Goal: Find specific page/section: Find specific page/section

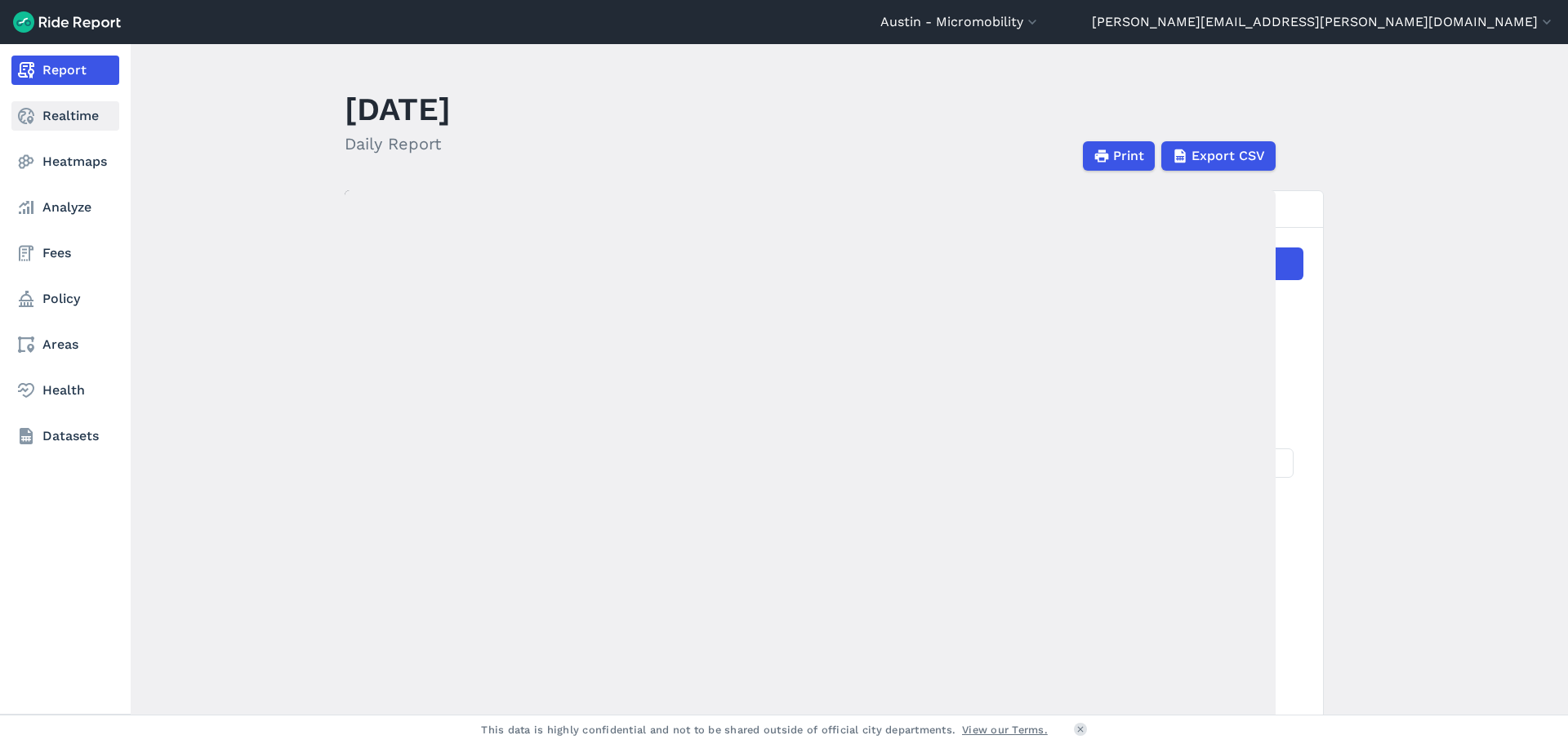
click at [43, 103] on link "Realtime" at bounding box center [65, 116] width 107 height 29
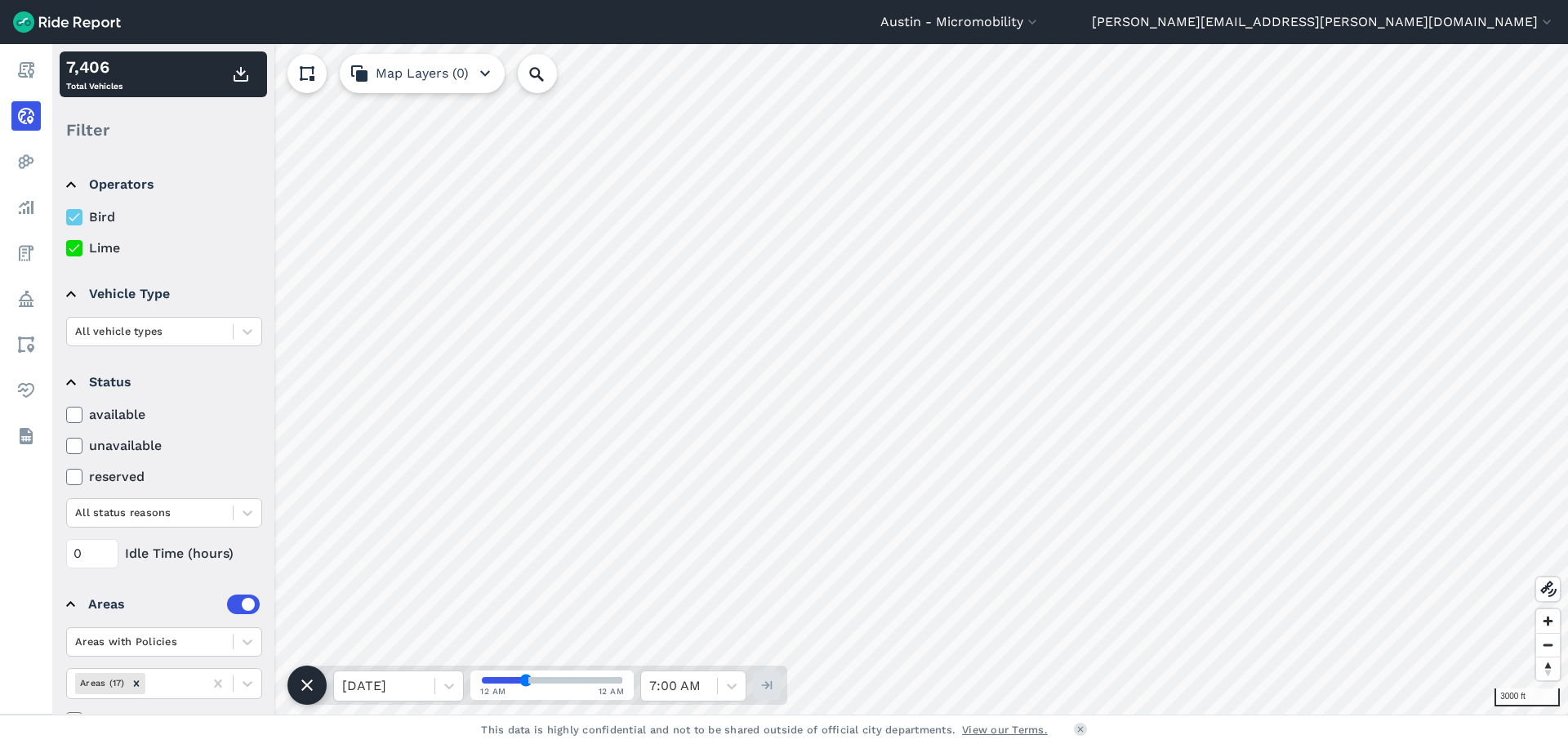
click at [71, 251] on use at bounding box center [74, 249] width 11 height 8
click at [66, 249] on input "Lime" at bounding box center [66, 244] width 0 height 11
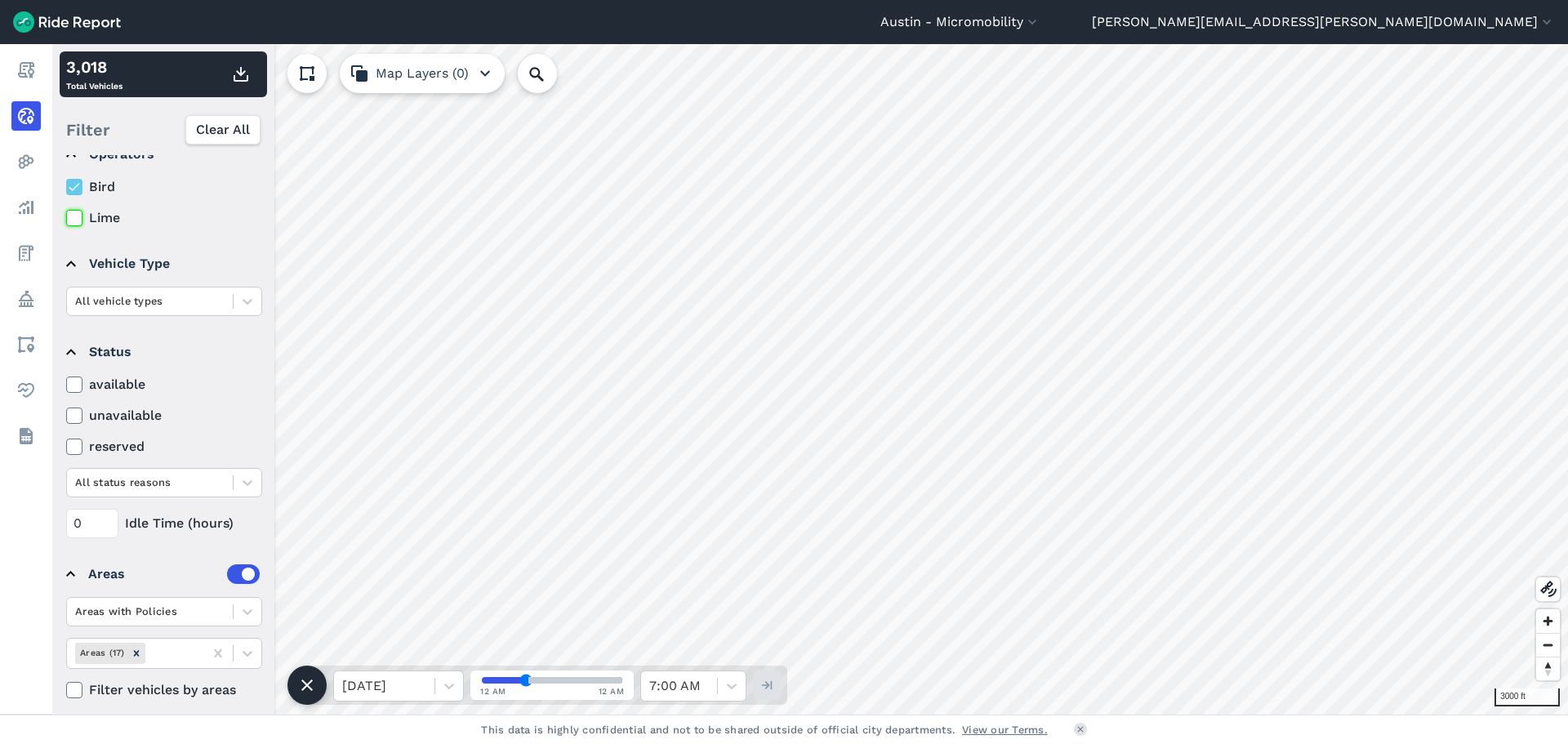
scroll to position [43, 0]
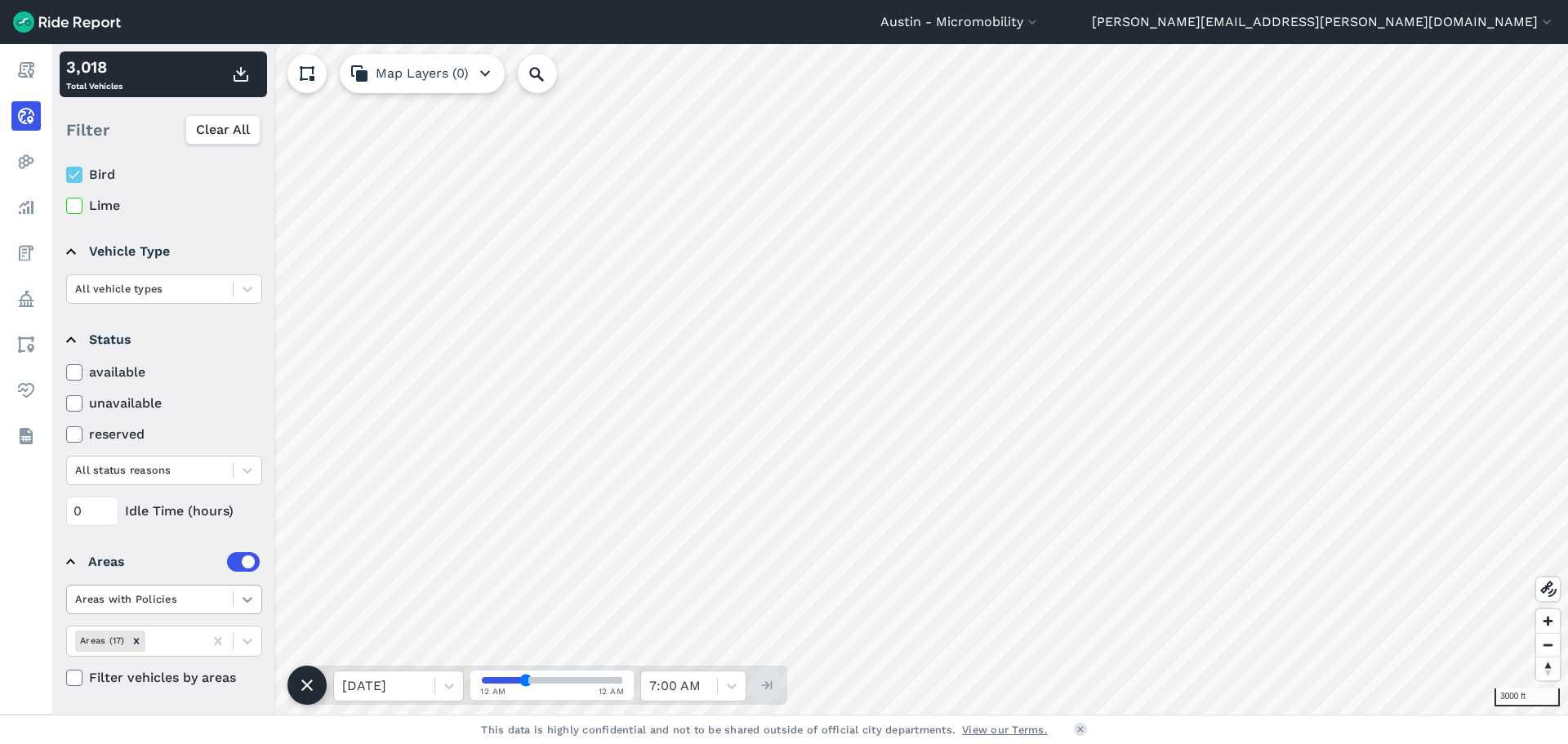
click at [238, 593] on div at bounding box center [247, 600] width 28 height 28
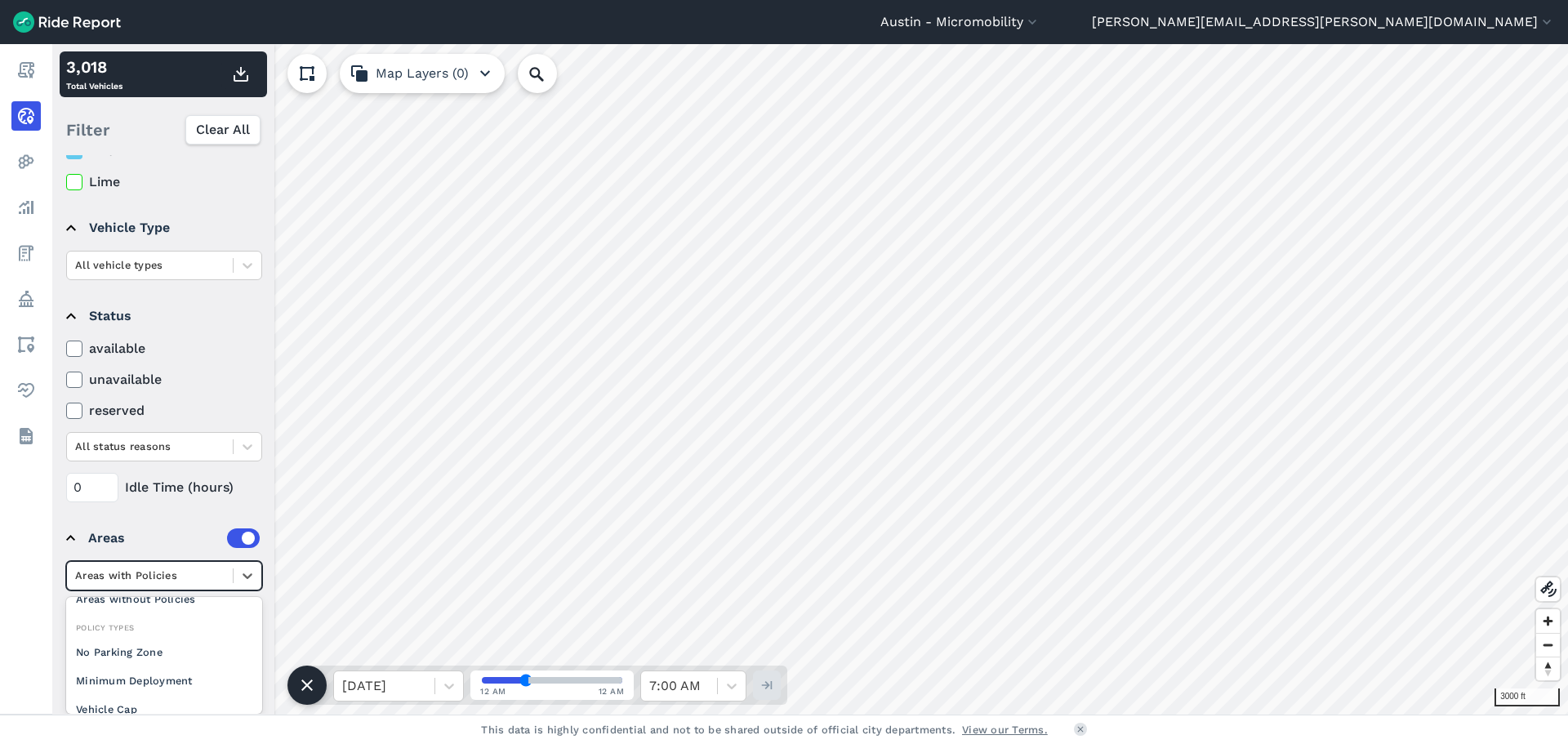
scroll to position [150, 0]
click at [224, 380] on div "available unavailable reserved All status reasons" at bounding box center [165, 401] width 196 height 123
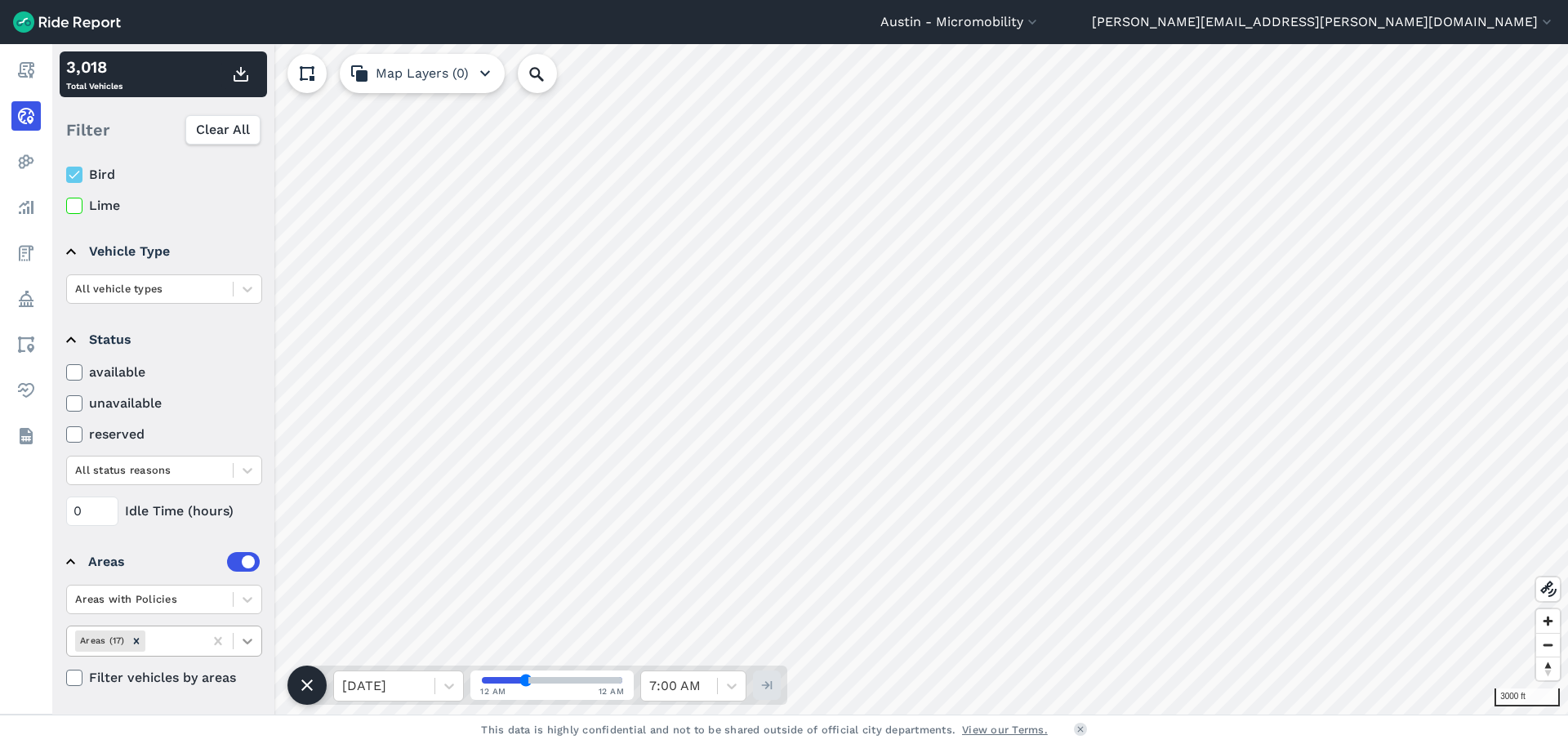
click at [249, 637] on icon at bounding box center [247, 641] width 16 height 16
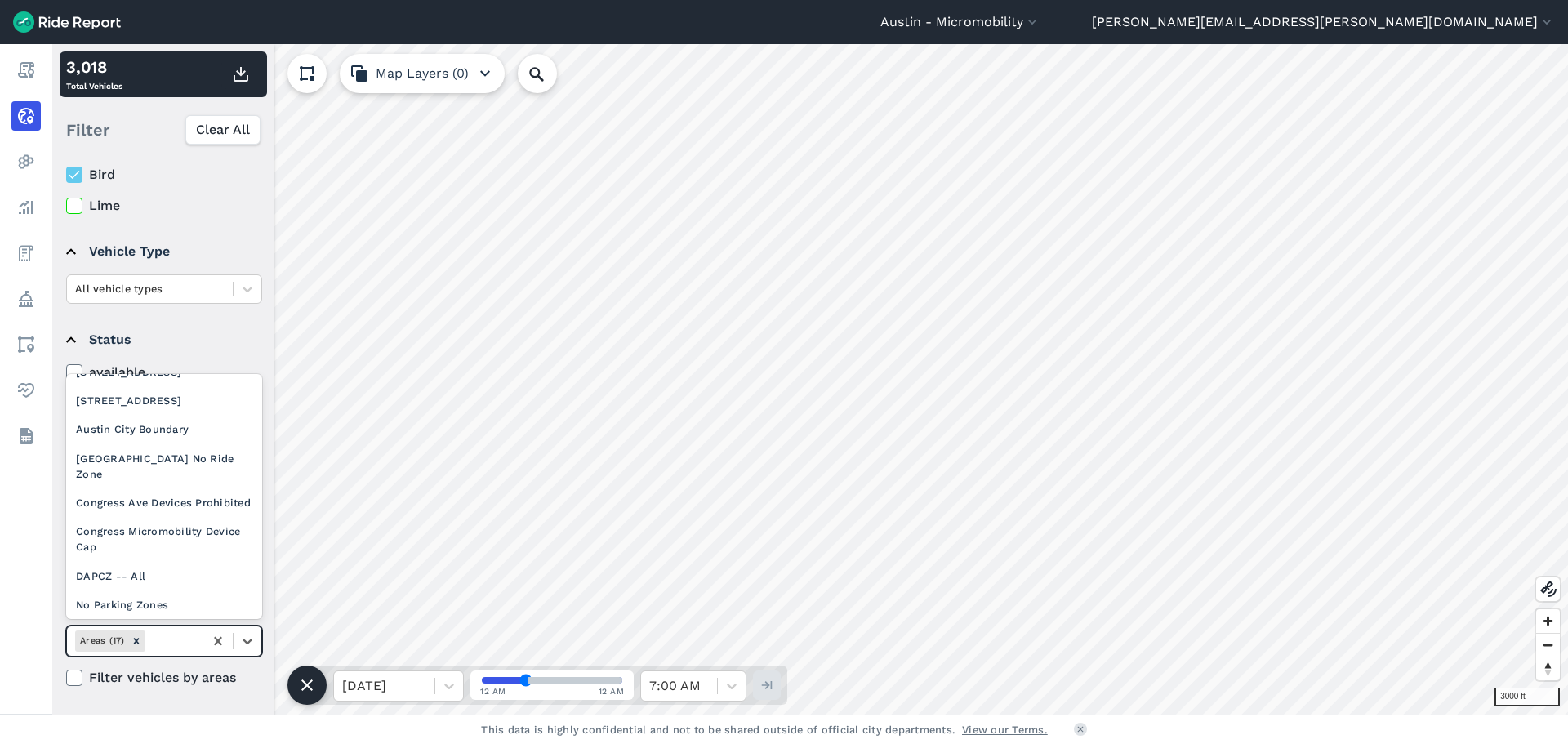
scroll to position [282, 0]
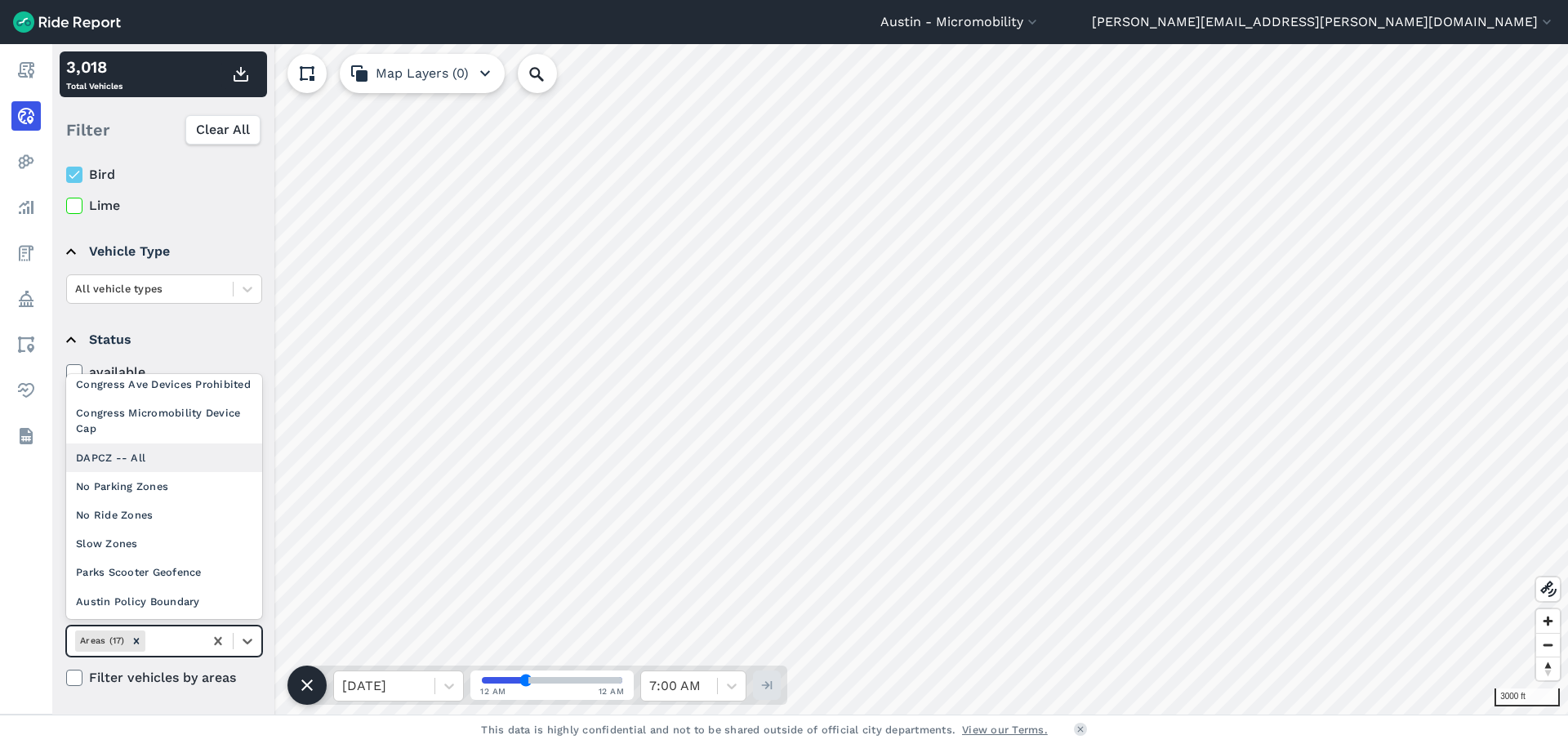
click at [170, 467] on div "DAPCZ -- All" at bounding box center [165, 458] width 196 height 29
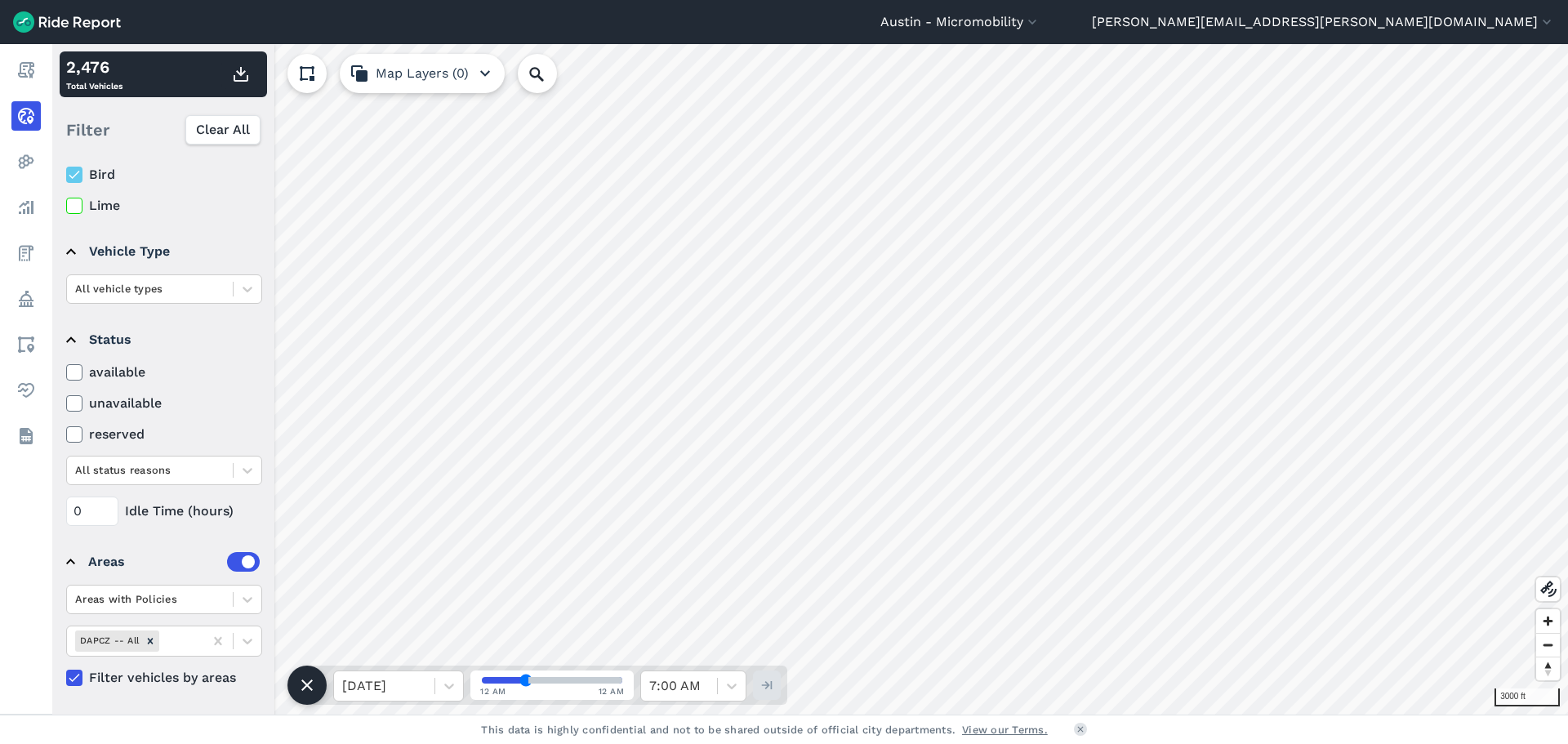
click at [76, 174] on icon at bounding box center [75, 174] width 15 height 16
click at [66, 174] on input "Bird" at bounding box center [66, 170] width 0 height 11
click at [76, 211] on icon at bounding box center [75, 205] width 15 height 16
click at [66, 207] on input "Lime" at bounding box center [66, 202] width 0 height 11
click at [68, 174] on icon at bounding box center [75, 174] width 15 height 16
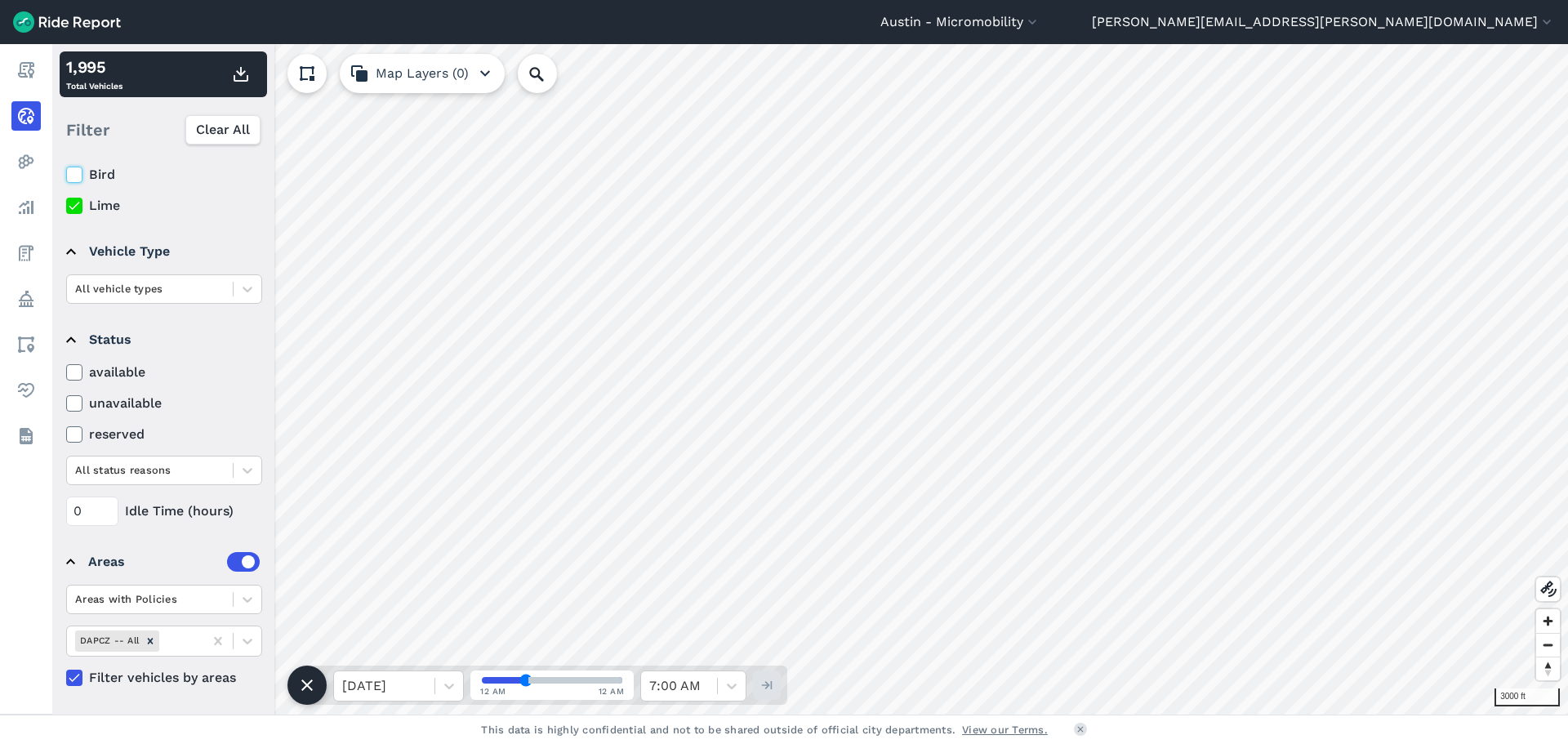
click at [66, 174] on input "Bird" at bounding box center [66, 170] width 0 height 11
drag, startPoint x: 73, startPoint y: 174, endPoint x: 75, endPoint y: 209, distance: 35.1
click at [73, 175] on icon at bounding box center [75, 174] width 15 height 16
click at [66, 175] on input "Bird" at bounding box center [66, 170] width 0 height 11
click at [74, 213] on icon at bounding box center [75, 205] width 15 height 16
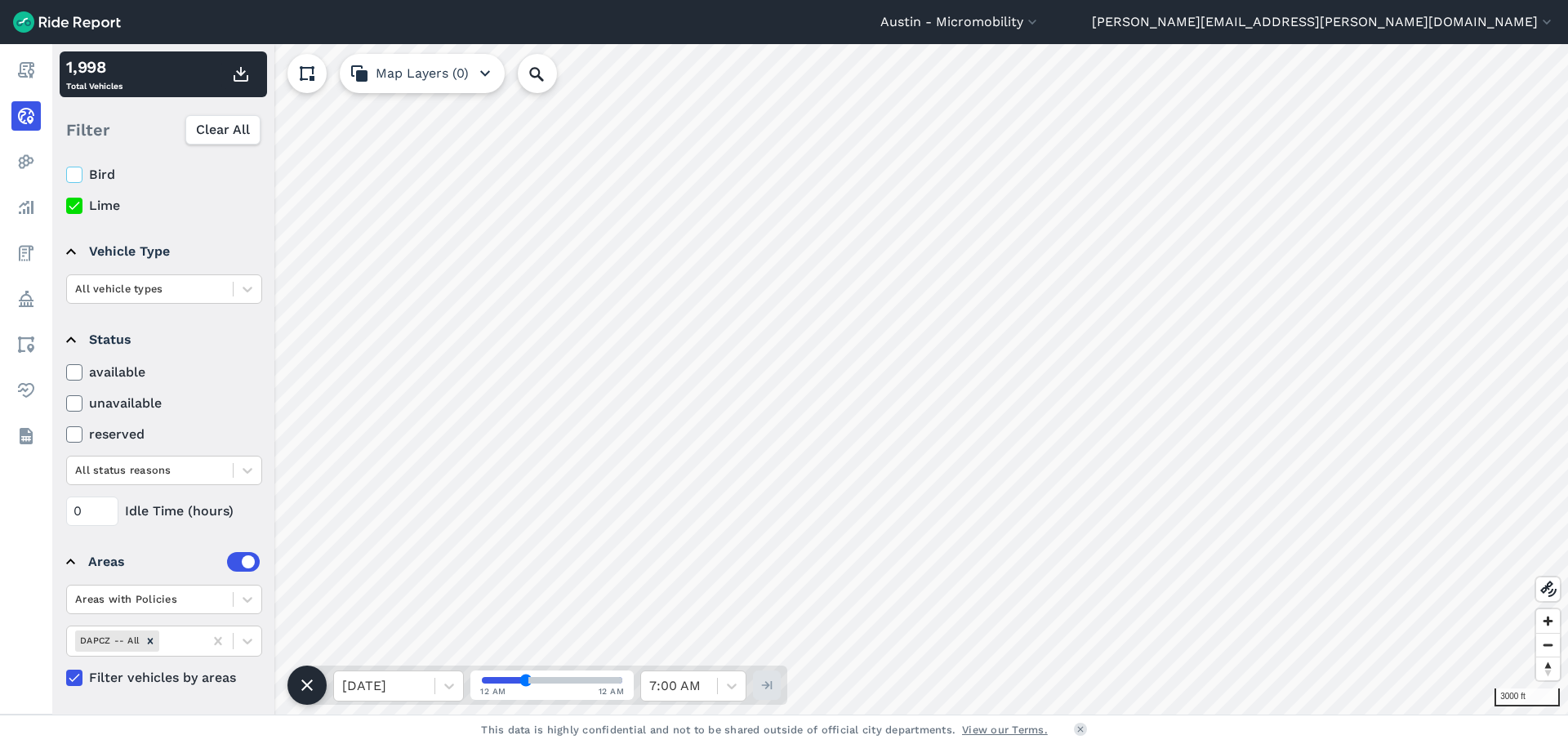
click at [66, 207] on input "Lime" at bounding box center [66, 202] width 0 height 11
click at [81, 180] on icon at bounding box center [75, 174] width 15 height 16
click at [66, 176] on input "Bird" at bounding box center [66, 170] width 0 height 11
